Goal: Find specific page/section: Find specific page/section

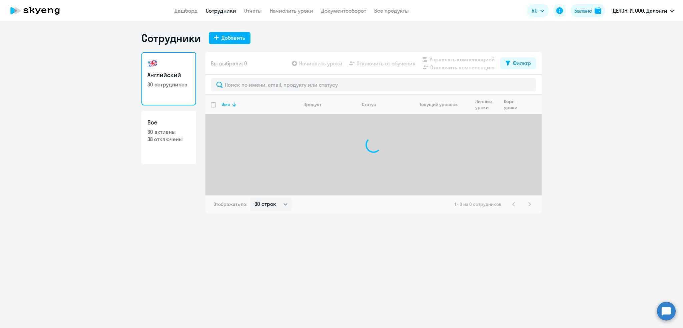
select select "30"
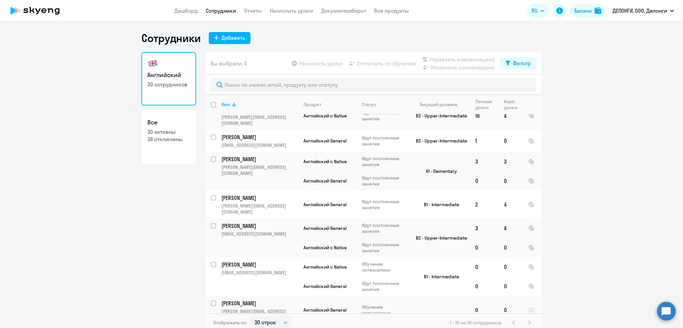
scroll to position [531, 0]
click at [183, 13] on link "Дашборд" at bounding box center [186, 10] width 23 height 7
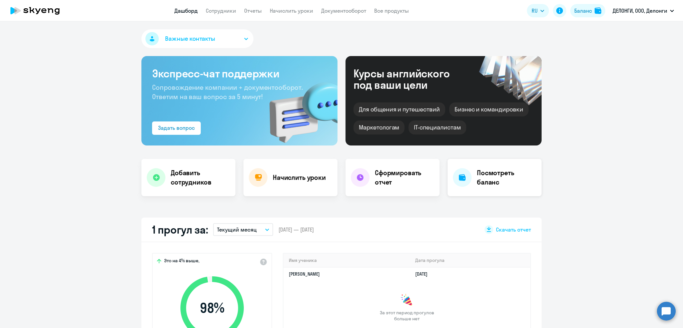
click at [494, 175] on h4 "Посмотреть баланс" at bounding box center [506, 177] width 59 height 19
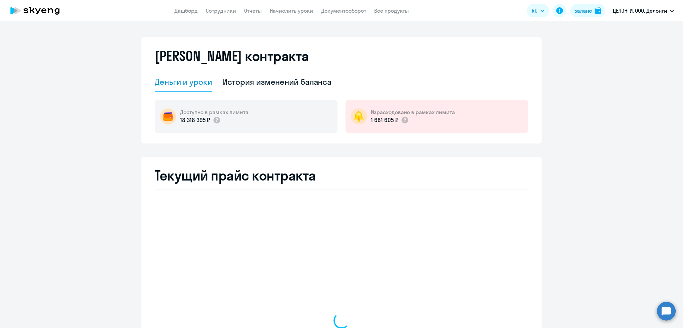
select select "english_adult_not_native_speaker"
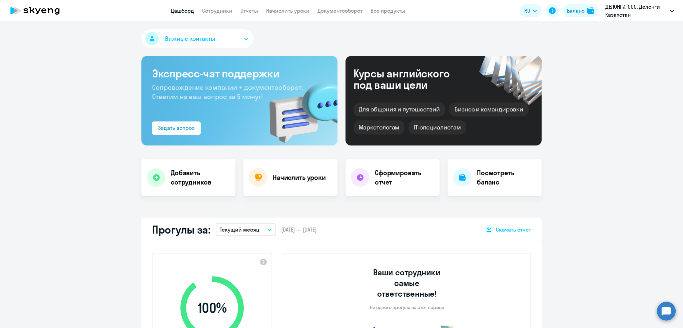
select select "30"
click at [216, 13] on link "Сотрудники" at bounding box center [217, 10] width 30 height 7
select select "30"
click at [216, 12] on link "Сотрудники" at bounding box center [217, 10] width 30 height 7
select select "30"
